Goal: Check status: Check status

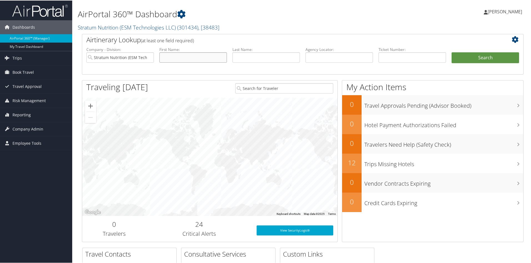
click at [191, 59] on input "text" at bounding box center [193, 57] width 68 height 10
type input "Arun"
click at [496, 57] on button "Search" at bounding box center [486, 57] width 68 height 11
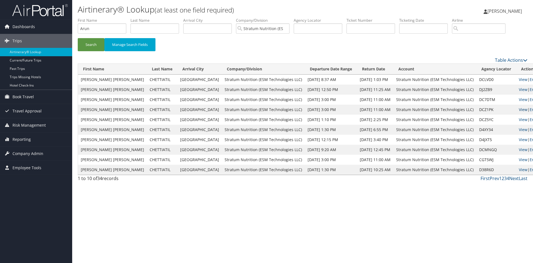
click at [519, 111] on link "View" at bounding box center [523, 109] width 9 height 5
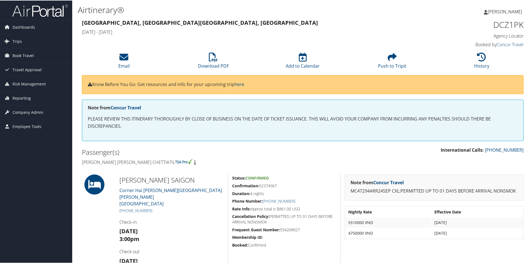
click at [238, 32] on h4 "Wed 24 Sep 2025 - Sun 28 Sep 2025" at bounding box center [246, 31] width 329 height 6
